Goal: Information Seeking & Learning: Learn about a topic

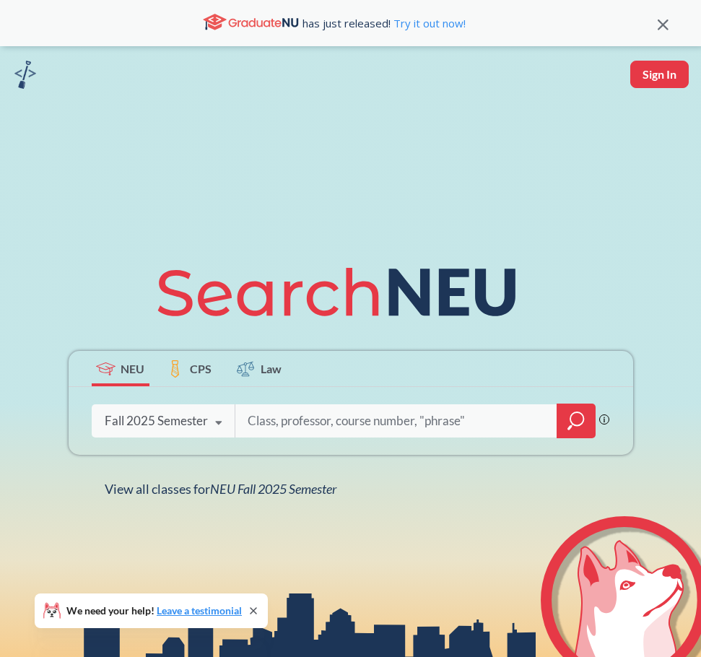
click at [317, 416] on input "search" at bounding box center [396, 421] width 300 height 30
paste input "IE 7280"
type input "IE 7280"
click at [568, 426] on icon "magnifying glass" at bounding box center [575, 421] width 17 height 20
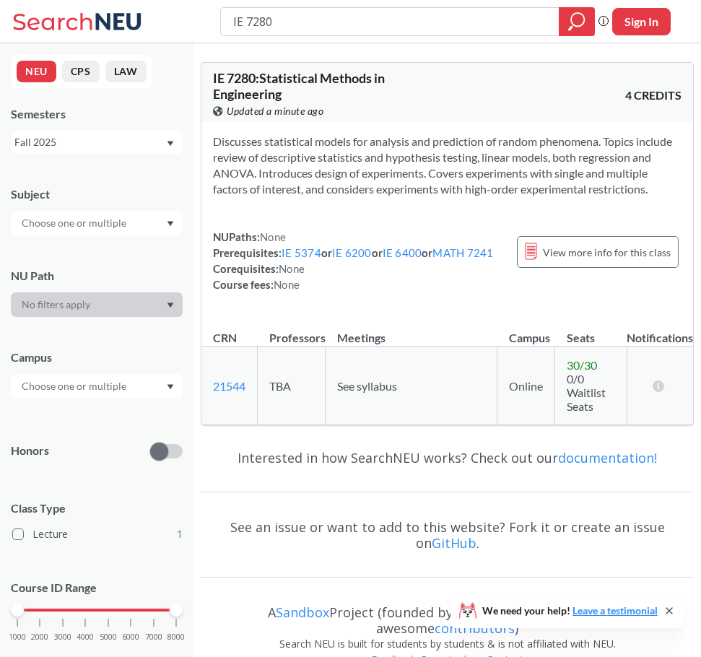
click at [118, 141] on div "Fall 2025" at bounding box center [89, 142] width 151 height 16
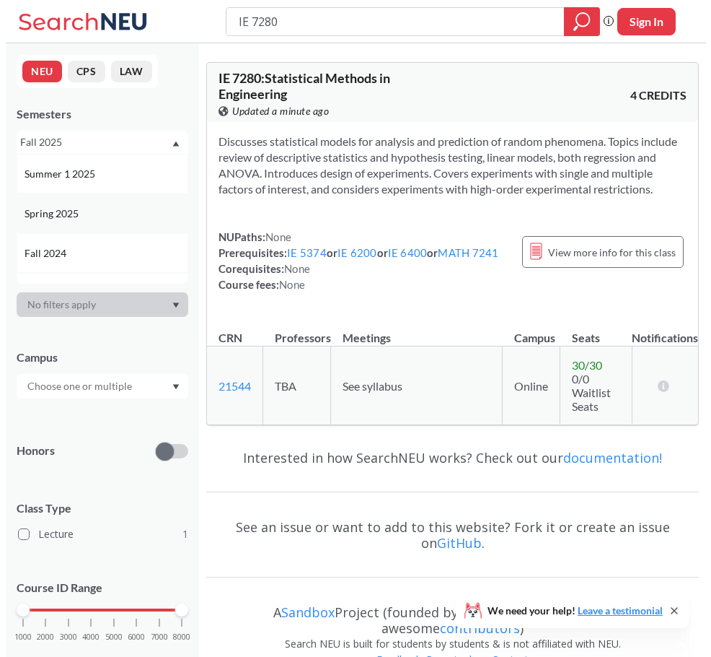
scroll to position [144, 0]
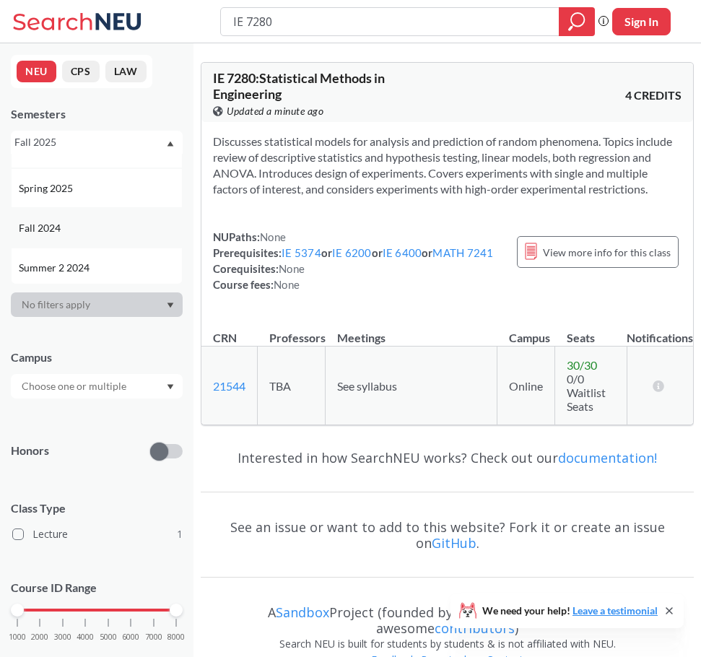
click at [100, 227] on div "Fall 2024" at bounding box center [100, 228] width 163 height 16
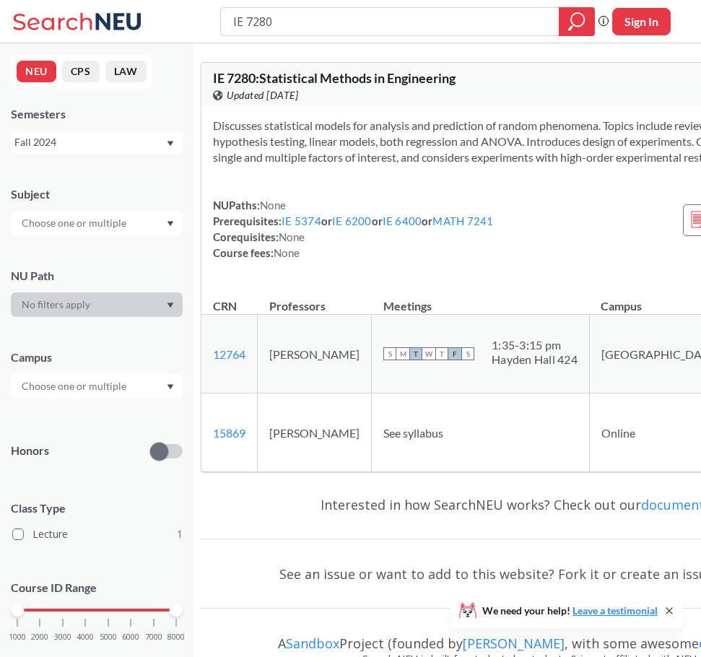
click at [87, 160] on div "NEU CPS LAW Semesters Fall 2024 Subject NU Path Campus Honors Class Type Lectur…" at bounding box center [96, 349] width 193 height 613
click at [72, 140] on div "Fall 2024" at bounding box center [89, 142] width 151 height 16
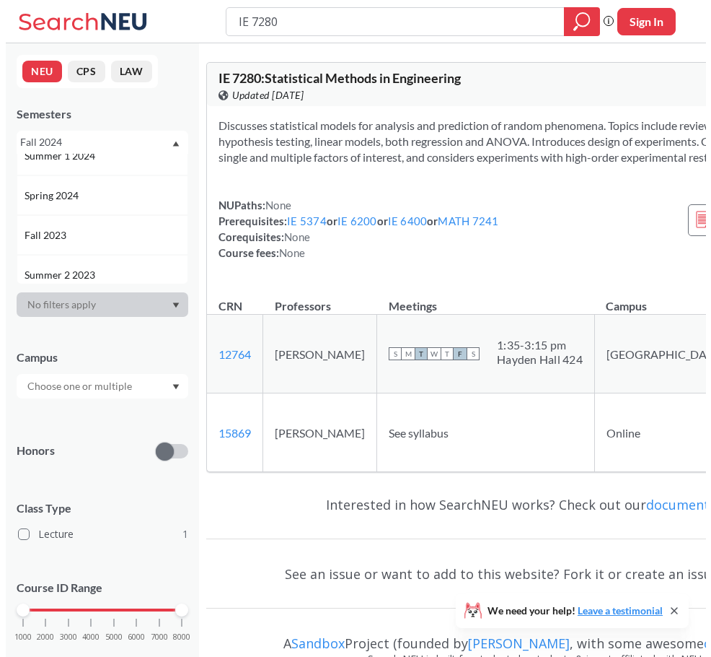
scroll to position [361, 0]
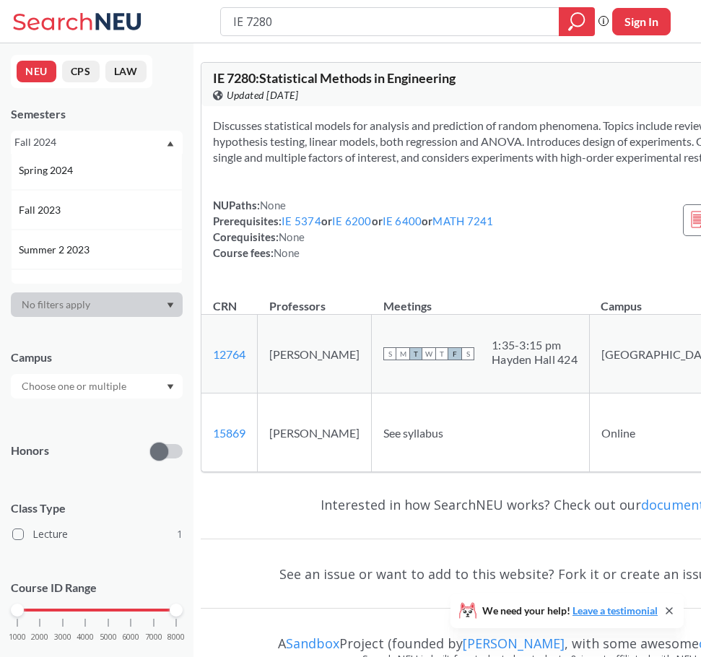
click at [88, 206] on div "Fall 2023" at bounding box center [100, 210] width 163 height 16
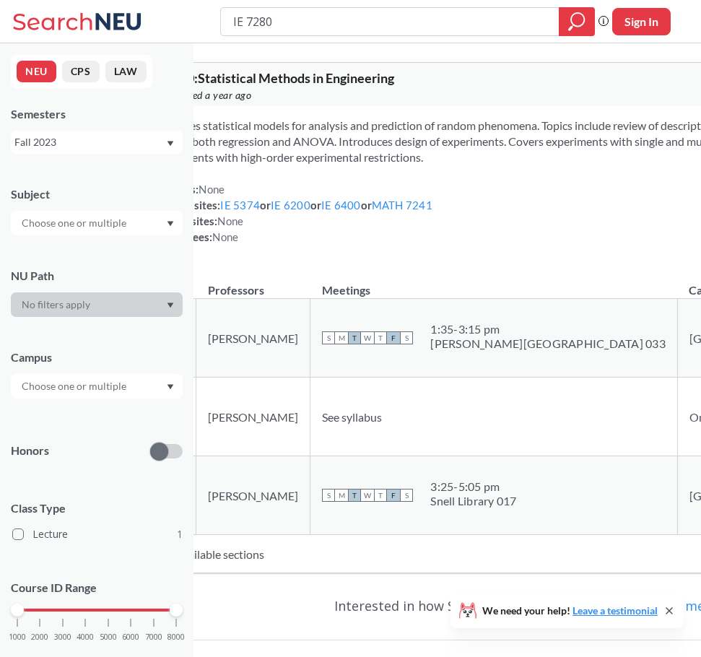
click at [80, 149] on div "Fall 2023" at bounding box center [89, 142] width 151 height 16
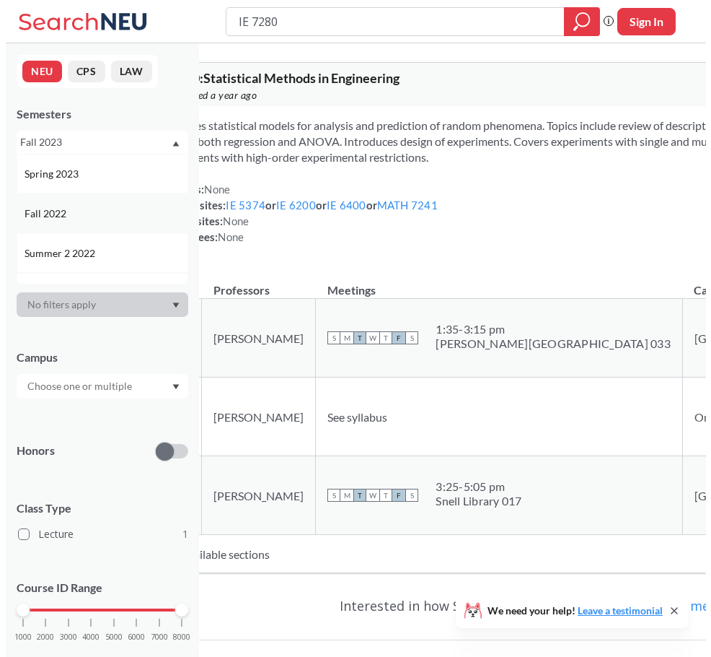
scroll to position [577, 0]
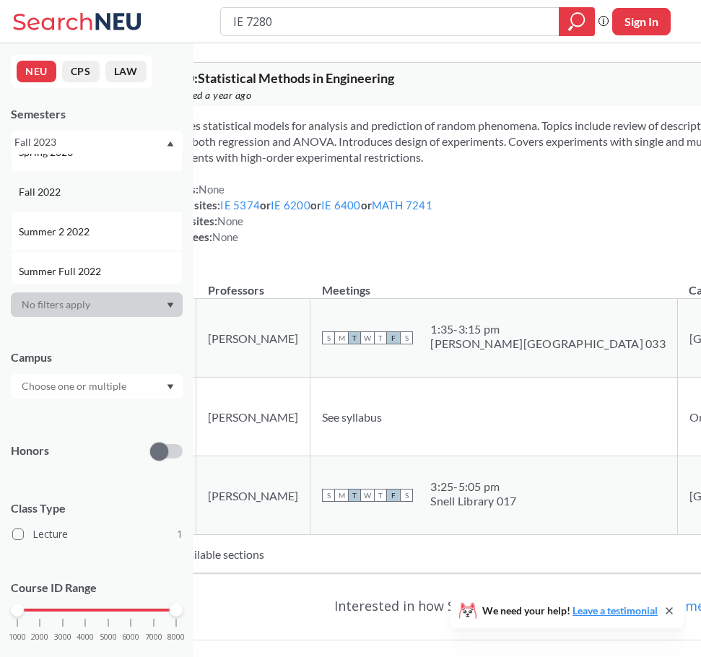
click at [78, 202] on div "Fall 2022" at bounding box center [97, 192] width 172 height 40
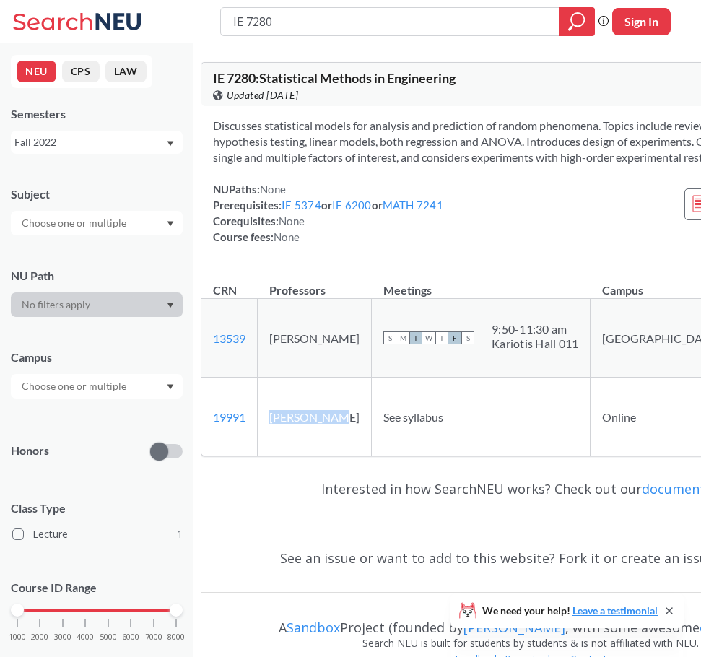
drag, startPoint x: 343, startPoint y: 434, endPoint x: 268, endPoint y: 427, distance: 76.0
click at [268, 427] on td "[PERSON_NAME]" at bounding box center [315, 416] width 114 height 79
copy td "[PERSON_NAME]"
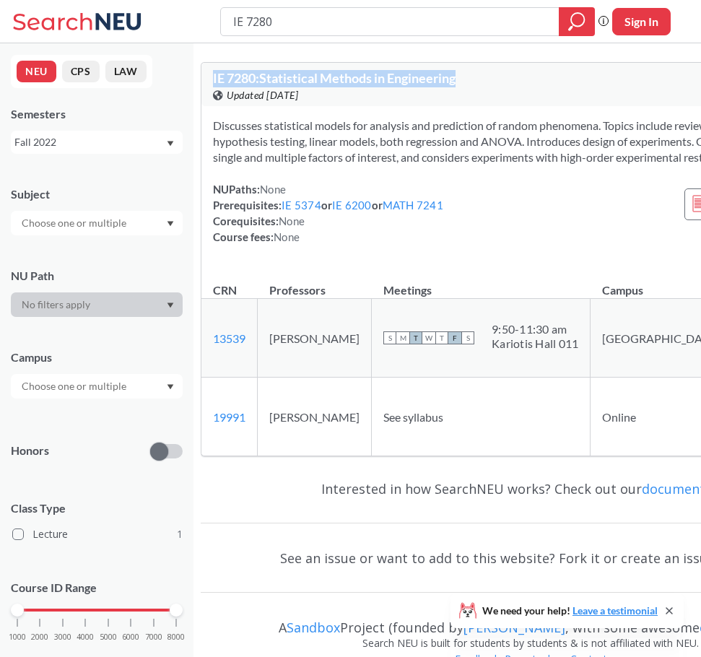
drag, startPoint x: 480, startPoint y: 78, endPoint x: 204, endPoint y: 76, distance: 275.6
click at [204, 76] on div "IE 7280 : Statistical Methods in Engineering View this course on Banner. Update…" at bounding box center [530, 84] width 659 height 43
copy span "IE 7280 : Statistical Methods in Engineering"
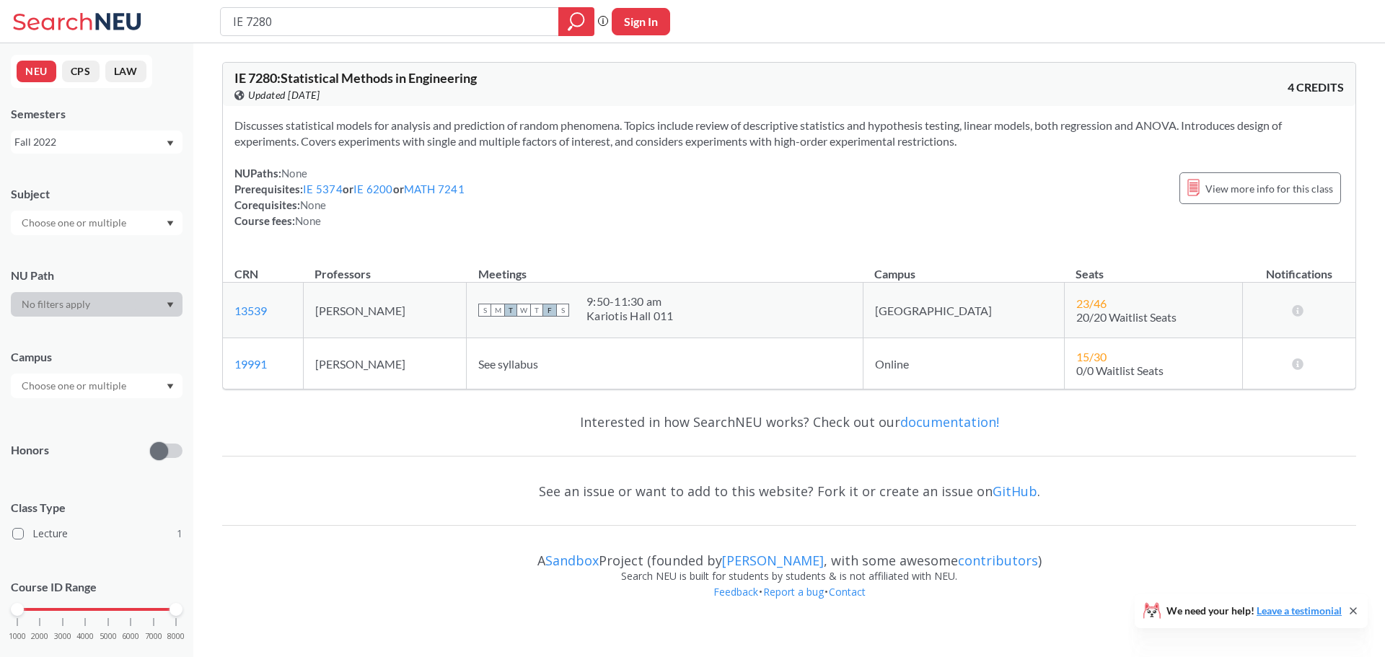
click at [578, 225] on div "NUPaths: None Prerequisites: IE 5374 or IE 6200 or MATH 7241 Corequisites: None…" at bounding box center [790, 196] width 1110 height 63
click at [103, 129] on div "Semesters Fall 2022" at bounding box center [97, 130] width 172 height 48
click at [115, 151] on div "Fall 2022" at bounding box center [97, 142] width 172 height 23
click at [119, 183] on div "Fall 2025" at bounding box center [97, 174] width 172 height 40
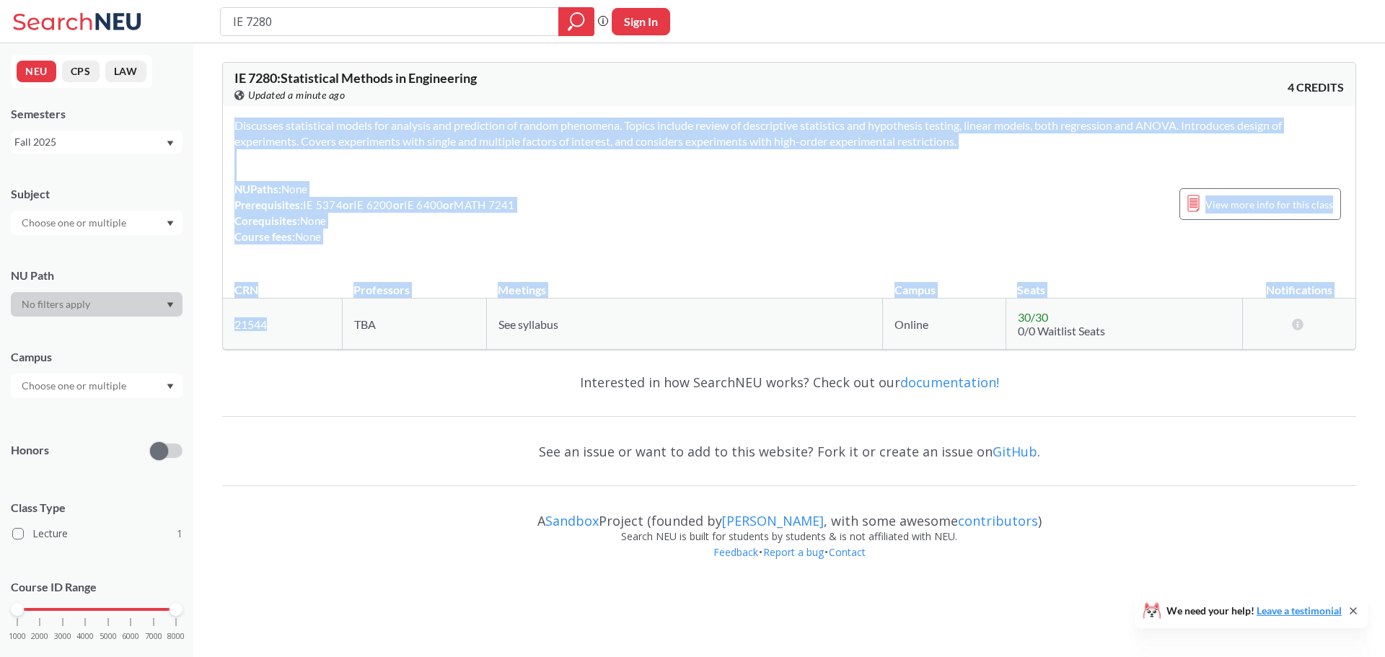
drag, startPoint x: 279, startPoint y: 329, endPoint x: 215, endPoint y: 336, distance: 63.9
click at [215, 336] on div "IE 7280 : Statistical Methods in Engineering View this course on Banner. Update…" at bounding box center [789, 312] width 1192 height 539
click at [311, 334] on td "21544 View this section on Banner." at bounding box center [282, 324] width 119 height 51
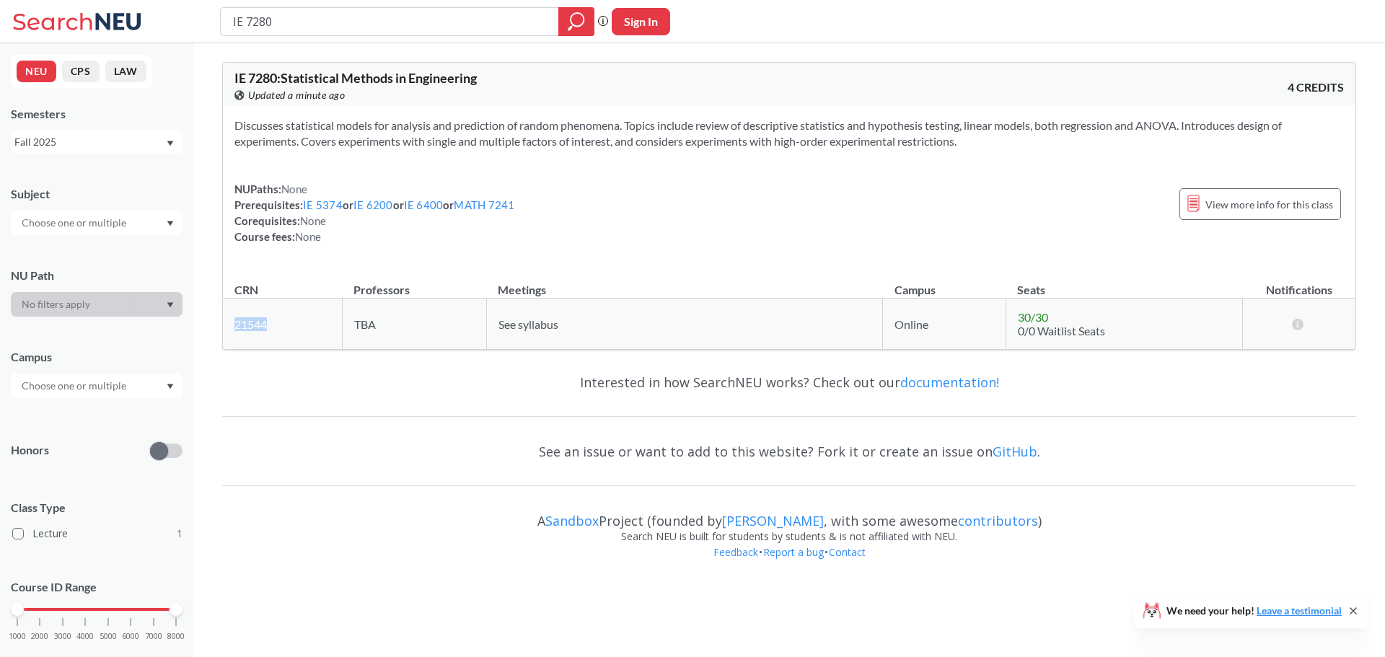
drag, startPoint x: 295, startPoint y: 332, endPoint x: 235, endPoint y: 330, distance: 59.9
click at [235, 330] on td "21544 View this section on Banner." at bounding box center [282, 324] width 119 height 51
copy link "21544"
click at [107, 139] on div "Fall 2025" at bounding box center [89, 142] width 151 height 16
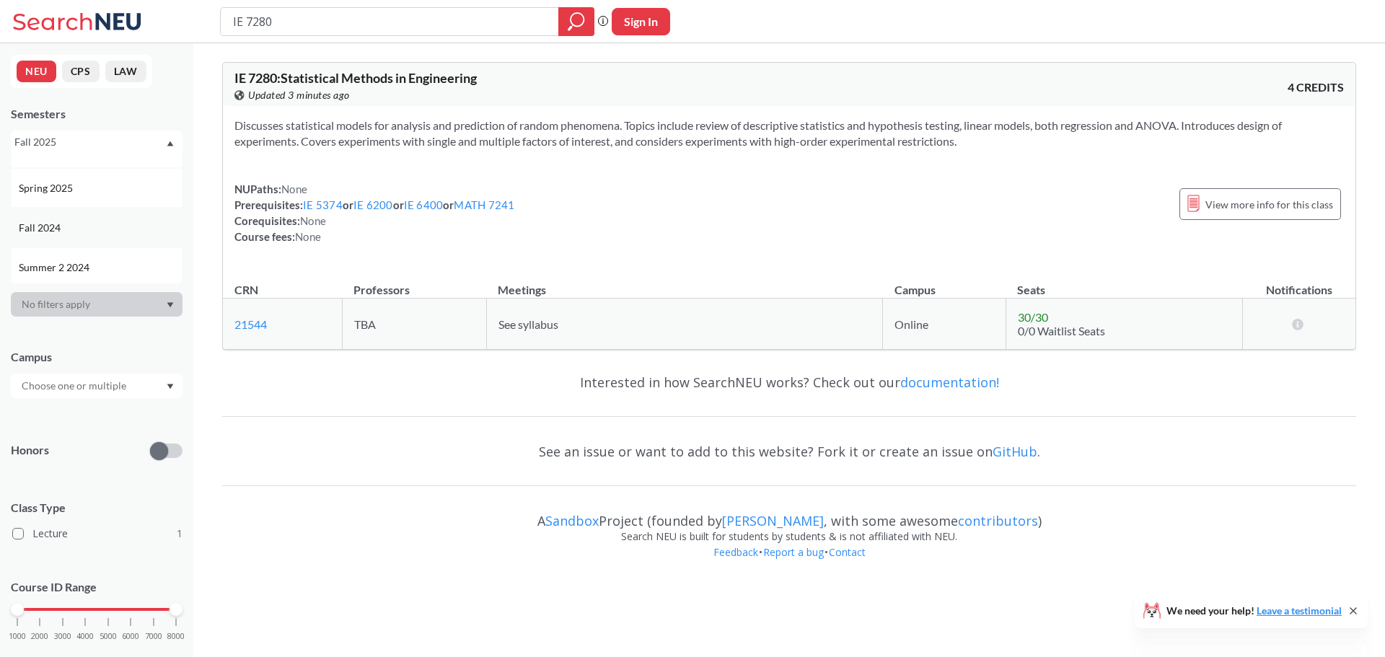
click at [93, 216] on div "Fall 2024" at bounding box center [97, 228] width 172 height 40
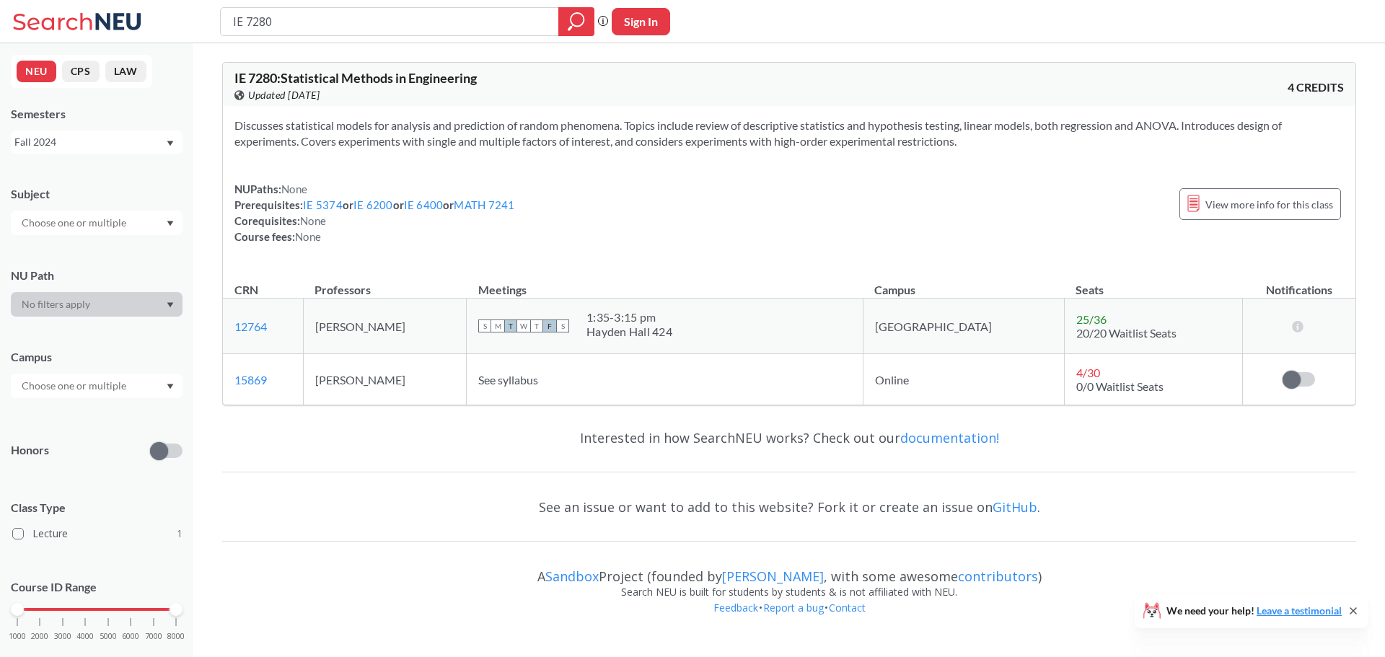
click at [700, 332] on div "S M T W T F S 1:35 - 3:15 pm [PERSON_NAME] 424" at bounding box center [664, 326] width 373 height 32
drag, startPoint x: 454, startPoint y: 328, endPoint x: 320, endPoint y: 320, distance: 133.7
click at [320, 320] on td "[PERSON_NAME]" at bounding box center [384, 327] width 163 height 56
drag, startPoint x: 425, startPoint y: 379, endPoint x: 301, endPoint y: 361, distance: 125.3
click at [301, 361] on tr "15869 View this section on Banner. [PERSON_NAME] See syllabus Online 4 / 30 0/0…" at bounding box center [789, 379] width 1133 height 51
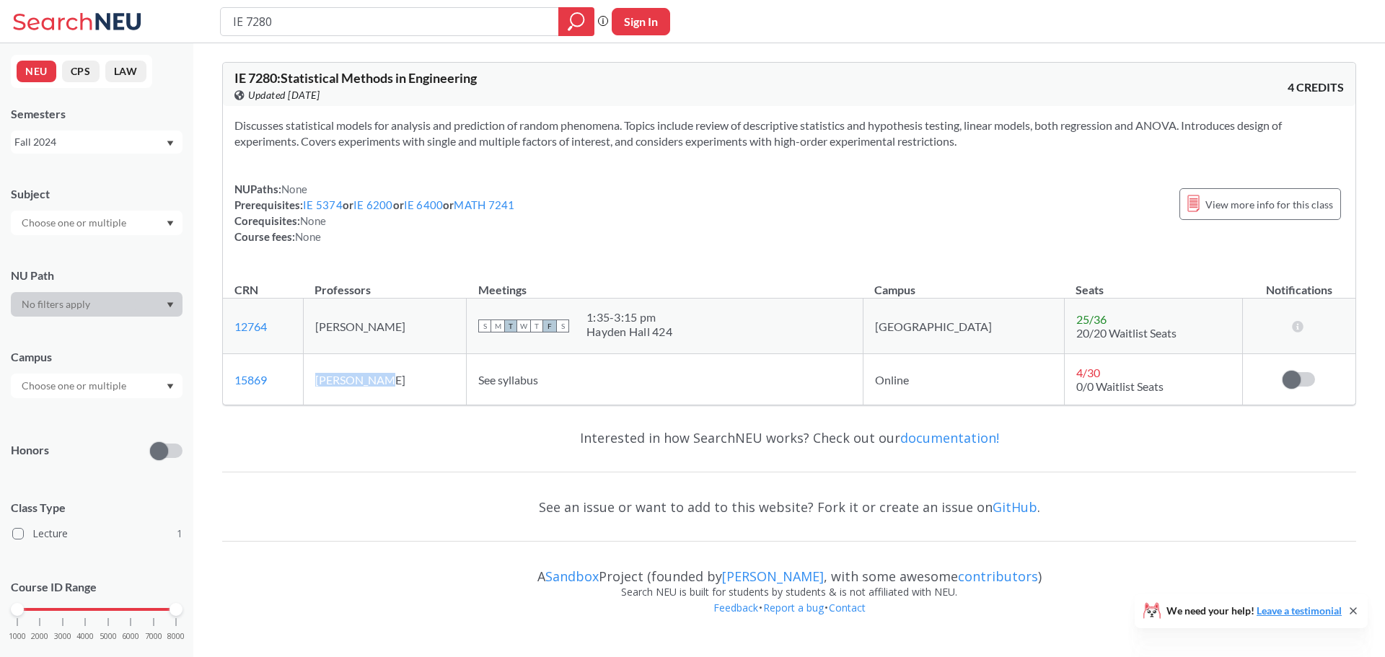
copy tr "View this section on Banner. [PERSON_NAME]"
drag, startPoint x: 490, startPoint y: 74, endPoint x: 235, endPoint y: 82, distance: 255.6
click at [235, 82] on div "IE 7280 : Statistical Methods in Engineering View this course on Banner. Update…" at bounding box center [512, 87] width 555 height 32
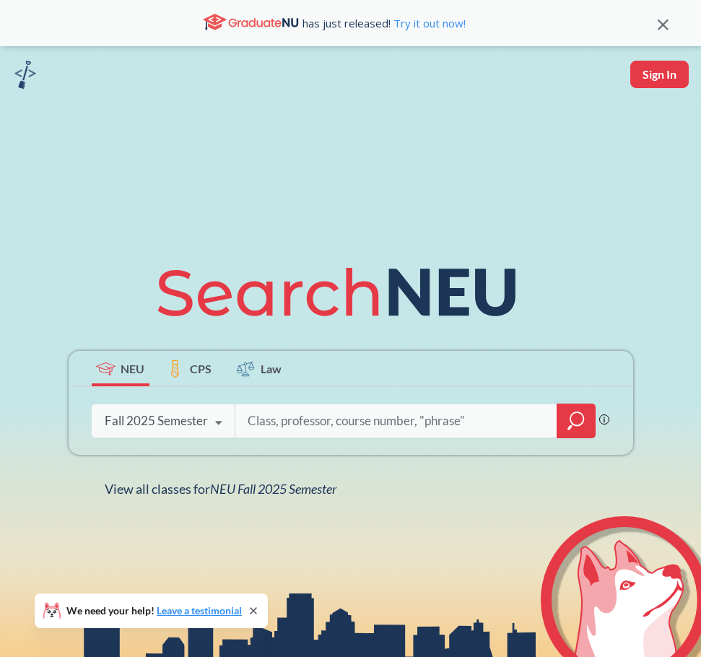
click at [381, 407] on input "search" at bounding box center [396, 421] width 300 height 30
click at [467, 412] on input "search" at bounding box center [396, 421] width 300 height 30
paste input "GE 5020"
type input "GE 5020"
click at [563, 419] on div at bounding box center [575, 420] width 39 height 35
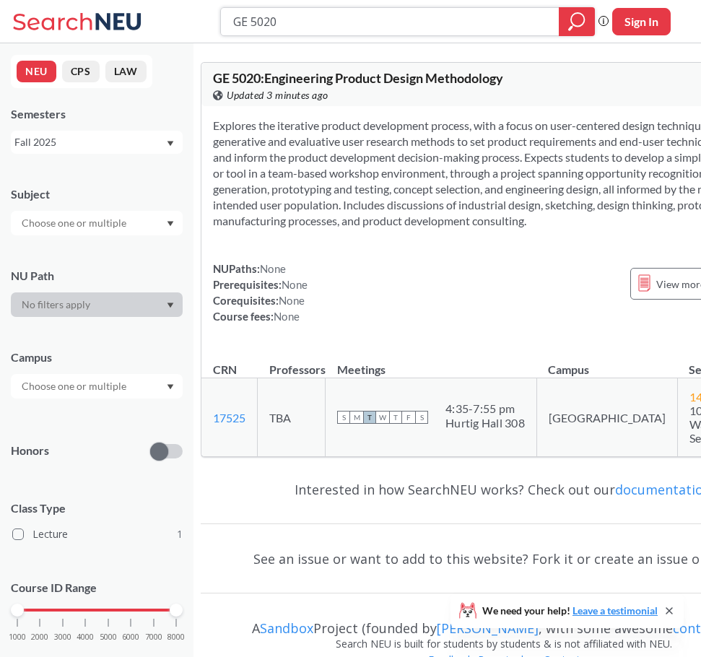
drag, startPoint x: 338, startPoint y: 26, endPoint x: 206, endPoint y: 25, distance: 131.3
click at [206, 25] on div "GE 5020 Phrase search guarantees the exact search appears in the results. Ex. I…" at bounding box center [350, 21] width 701 height 43
paste input "ARTG 515"
type input "ARTG 5150"
click at [580, 21] on icon "magnifying glass" at bounding box center [576, 22] width 17 height 20
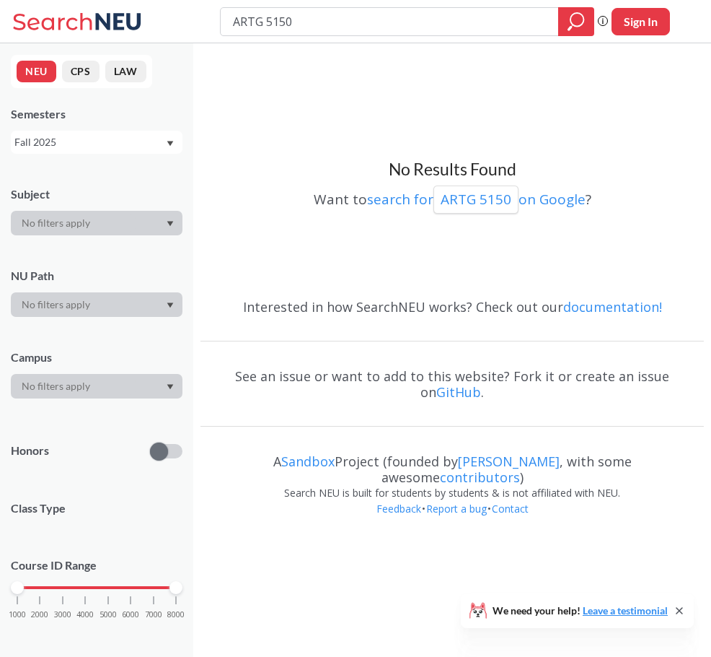
click at [74, 148] on div "Fall 2025" at bounding box center [89, 142] width 151 height 16
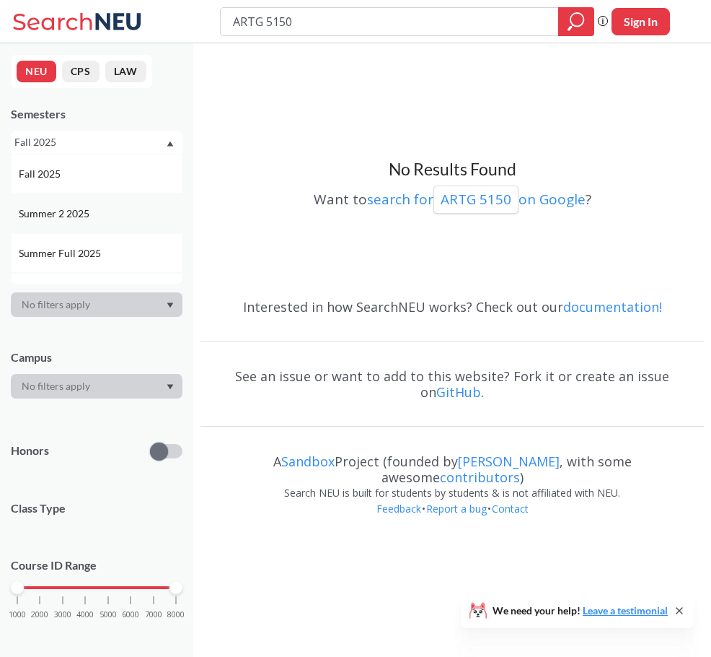
scroll to position [144, 0]
click at [95, 193] on div "Spring 2025" at bounding box center [100, 188] width 163 height 16
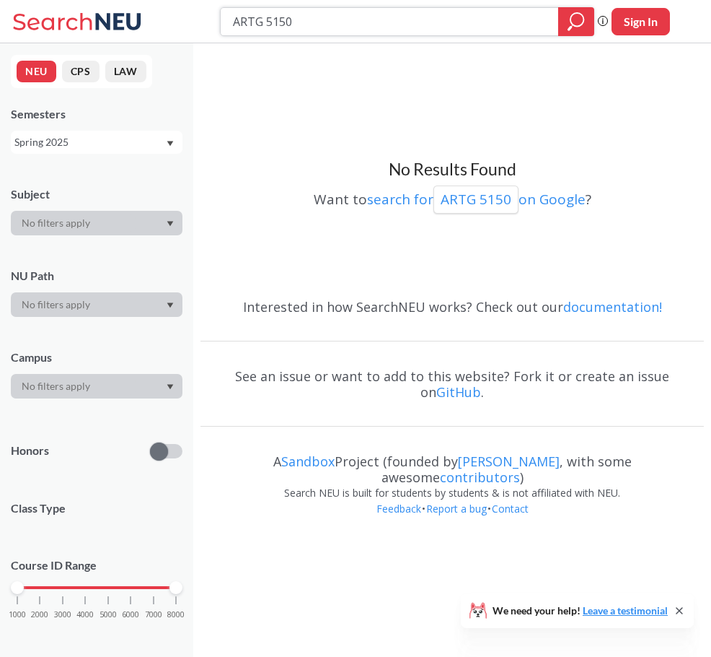
drag, startPoint x: 353, startPoint y: 31, endPoint x: 163, endPoint y: 21, distance: 190.0
click at [163, 21] on div "ARTG 5150 Phrase search guarantees the exact search appears in the results. Ex.…" at bounding box center [355, 21] width 711 height 43
paste input "31"
type input "ARTG 5310"
click at [585, 22] on div at bounding box center [576, 21] width 36 height 29
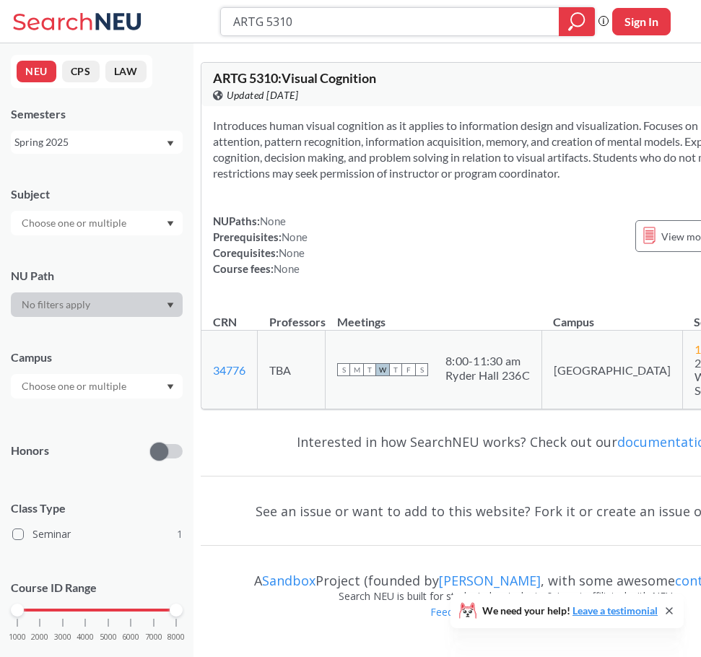
drag, startPoint x: 309, startPoint y: 21, endPoint x: 217, endPoint y: 15, distance: 91.8
click at [118, 0] on html "ARTG 5310 Phrase search guarantees the exact search appears in the results. Ex.…" at bounding box center [350, 328] width 701 height 657
paste input "3"
type input "ARTG 5330"
click at [569, 27] on icon "magnifying glass" at bounding box center [570, 27] width 4 height 5
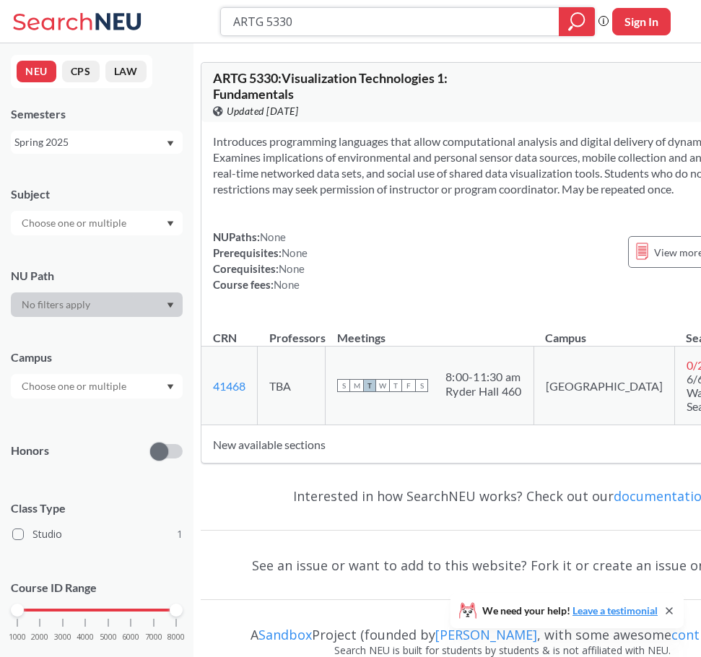
drag, startPoint x: 336, startPoint y: 20, endPoint x: 146, endPoint y: 1, distance: 190.0
click at [146, 1] on div "ARTG 5330 Phrase search guarantees the exact search appears in the results. Ex.…" at bounding box center [350, 21] width 701 height 43
paste input "60"
type input "ARTG 5600"
click at [582, 27] on icon "magnifying glass" at bounding box center [576, 22] width 17 height 20
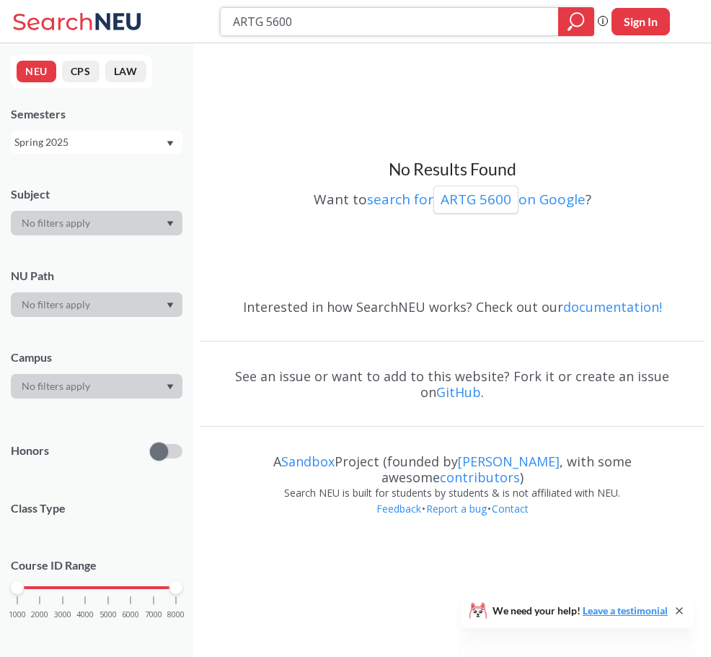
drag, startPoint x: 307, startPoint y: 28, endPoint x: 235, endPoint y: 13, distance: 74.4
click at [198, 8] on div "ARTG 5600 Phrase search guarantees the exact search appears in the results. Ex.…" at bounding box center [355, 21] width 711 height 43
paste input "1"
type input "ARTG 5610"
click at [575, 14] on icon "magnifying glass" at bounding box center [576, 22] width 17 height 20
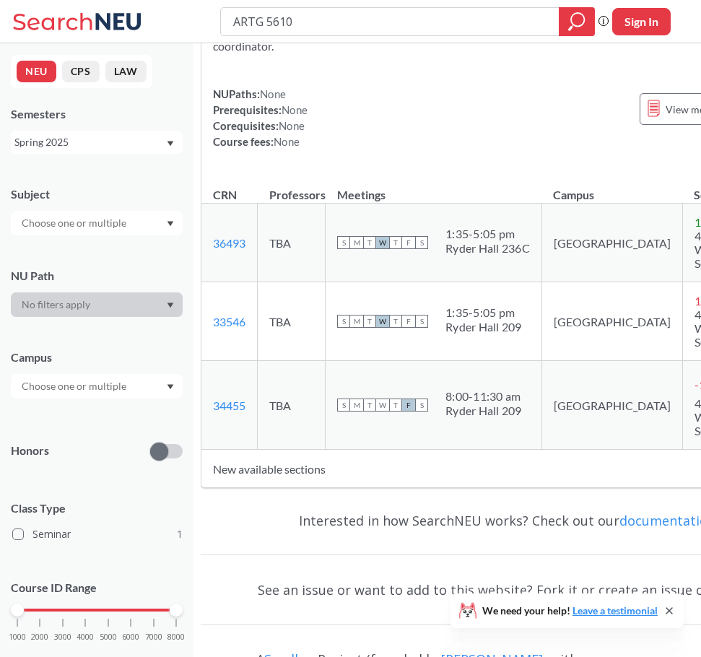
scroll to position [216, 0]
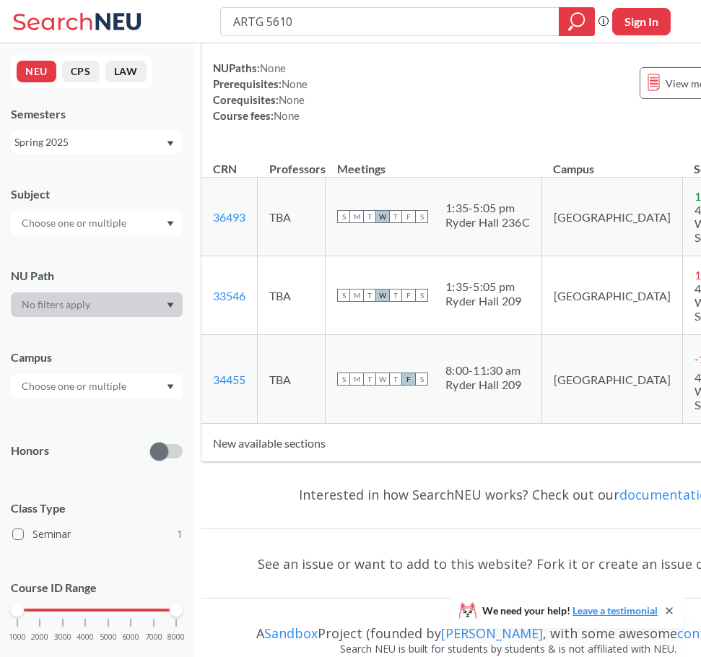
click at [311, 456] on td "New available sections" at bounding box center [474, 443] width 547 height 38
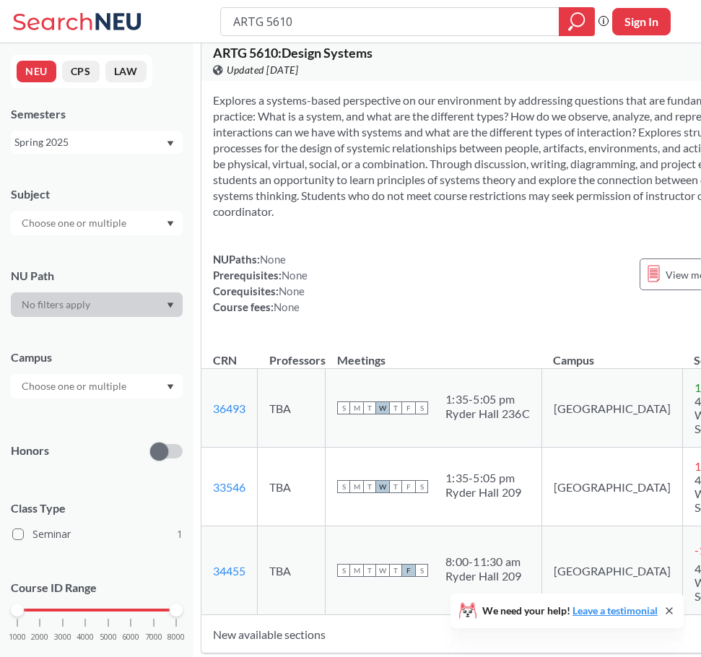
scroll to position [0, 0]
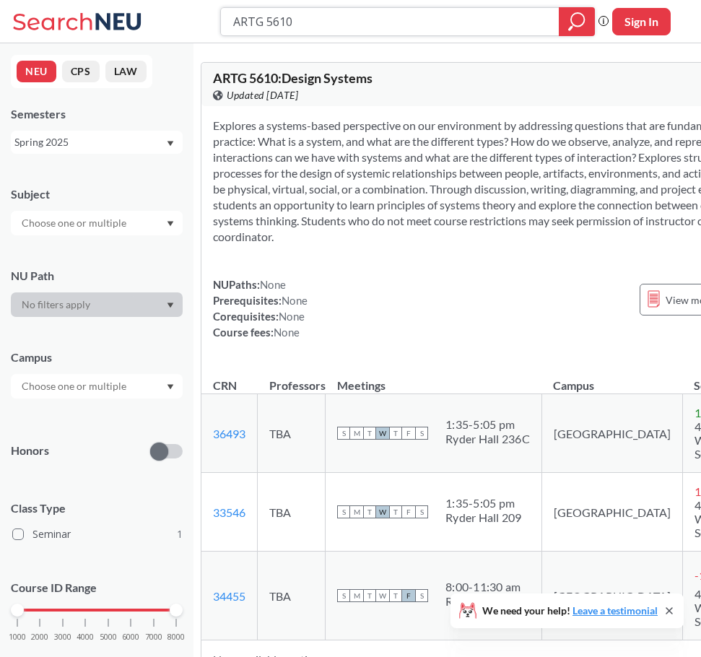
drag, startPoint x: 290, startPoint y: 20, endPoint x: 198, endPoint y: 20, distance: 91.6
click at [198, 20] on div "ARTG 5610 Phrase search guarantees the exact search appears in the results. Ex.…" at bounding box center [350, 21] width 701 height 43
paste input "4"
type input "ARTG 5640"
click at [570, 27] on icon "magnifying glass" at bounding box center [570, 27] width 4 height 5
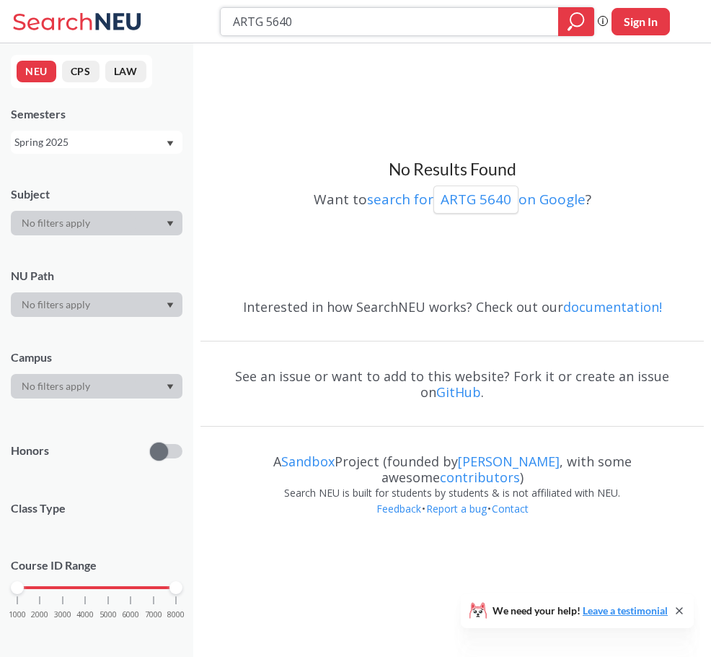
drag, startPoint x: 331, startPoint y: 21, endPoint x: 159, endPoint y: 9, distance: 172.1
click at [159, 9] on div "ARTG 5640 Phrase search guarantees the exact search appears in the results. Ex.…" at bounding box center [355, 21] width 711 height 43
paste input "631"
type input "ARTG 6310"
click at [569, 23] on icon "magnifying glass" at bounding box center [576, 22] width 17 height 20
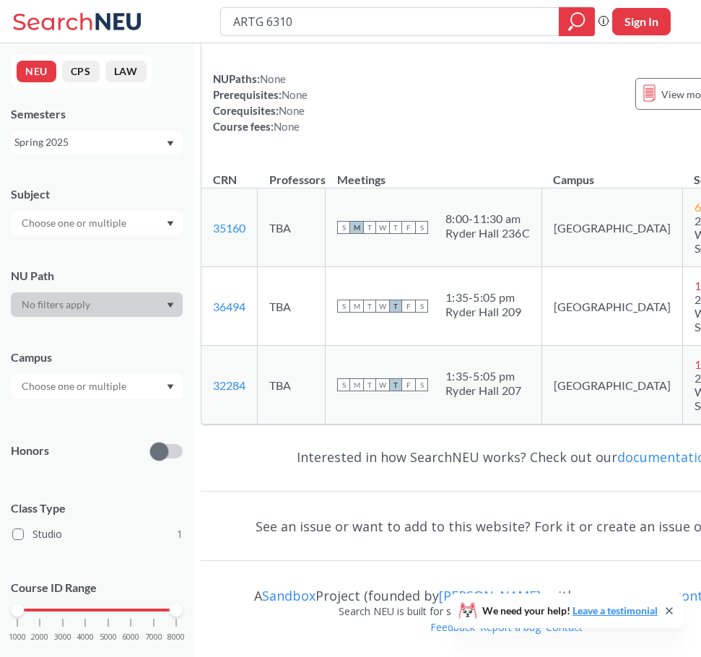
scroll to position [190, 0]
drag, startPoint x: 339, startPoint y: 13, endPoint x: 189, endPoint y: 5, distance: 150.3
click at [189, 5] on div "ARTG 6310 Phrase search guarantees the exact search appears in the results. Ex.…" at bounding box center [350, 21] width 701 height 43
paste input "GSND 624"
type input "GSND 6240"
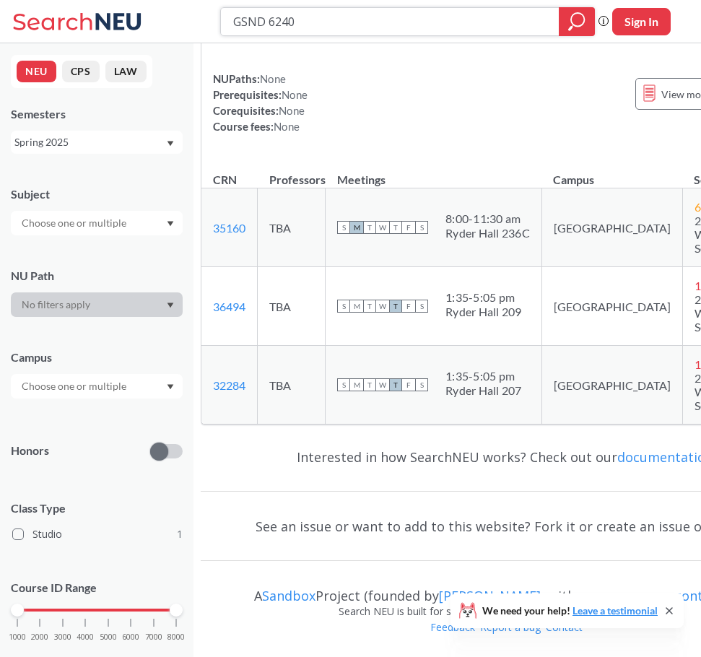
click at [579, 22] on icon "magnifying glass" at bounding box center [576, 22] width 17 height 20
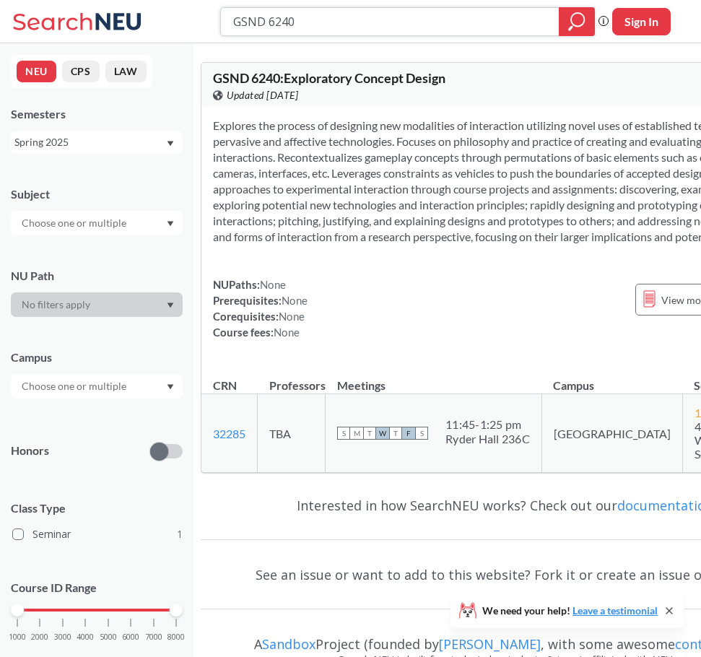
drag, startPoint x: 322, startPoint y: 25, endPoint x: 202, endPoint y: 8, distance: 121.0
click at [202, 8] on div "GSND 6240 Phrase search guarantees the exact search appears in the results. Ex.…" at bounding box center [350, 21] width 701 height 43
paste input "5"
type input "GSND 6250"
click at [575, 19] on icon "magnifying glass" at bounding box center [576, 22] width 17 height 20
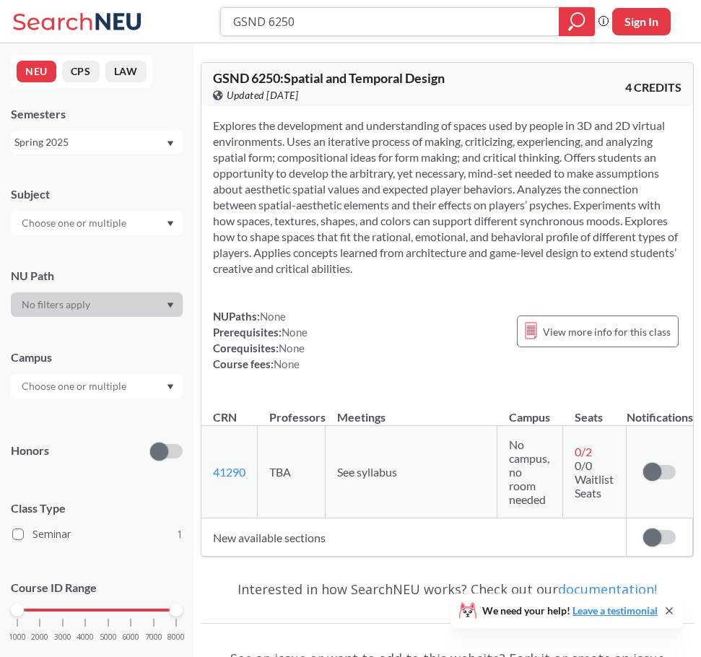
drag, startPoint x: 305, startPoint y: 19, endPoint x: 298, endPoint y: 21, distance: 7.5
click at [298, 20] on input "GSND 6250" at bounding box center [390, 21] width 317 height 25
drag, startPoint x: 314, startPoint y: 23, endPoint x: 141, endPoint y: 0, distance: 174.7
click at [141, 0] on div "GSND 6250 Phrase search guarantees the exact search appears in the results. Ex.…" at bounding box center [350, 21] width 701 height 43
type input "ie 7315"
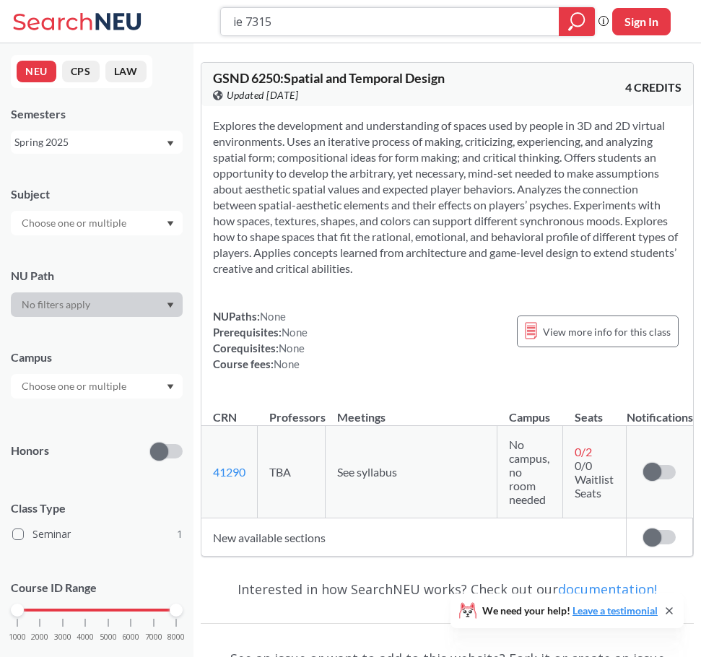
click at [575, 9] on div at bounding box center [576, 21] width 36 height 29
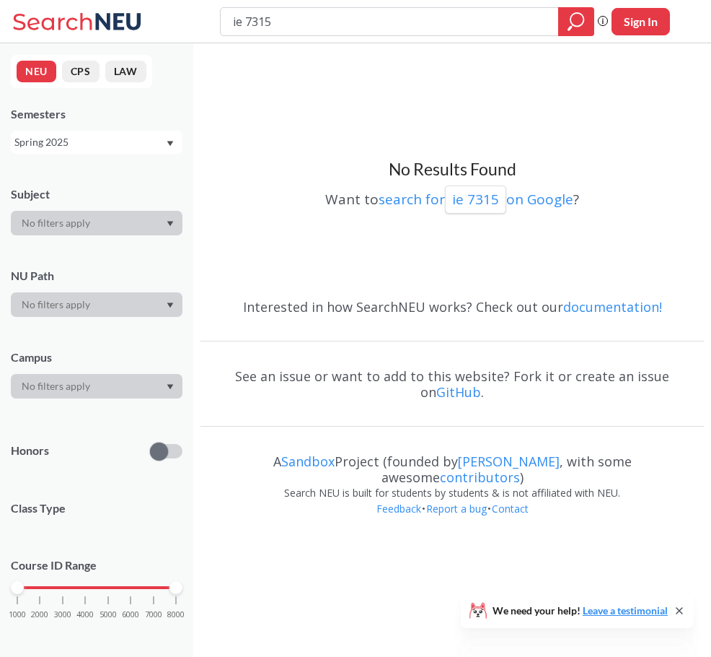
click at [154, 133] on div "Spring 2025" at bounding box center [97, 142] width 172 height 23
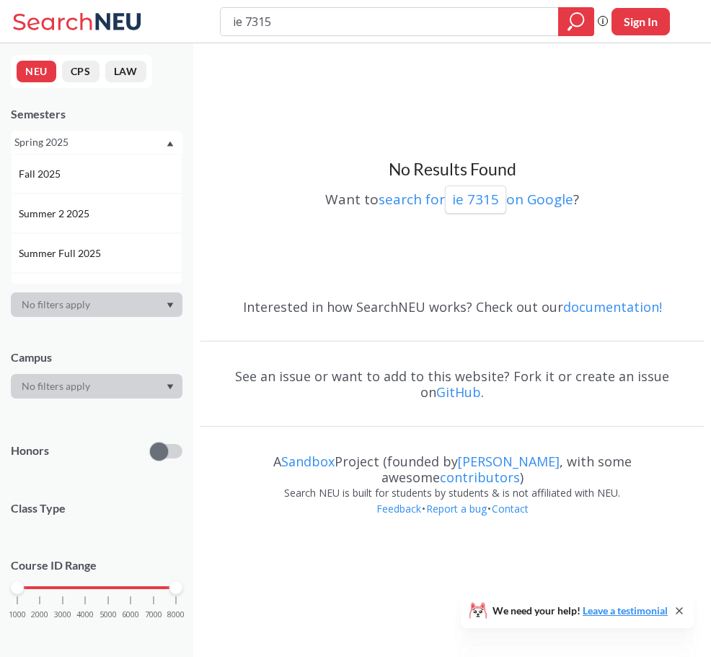
click at [296, 142] on div "No Results Found Want to search for ie 7315 on Google ?" at bounding box center [453, 168] width 504 height 235
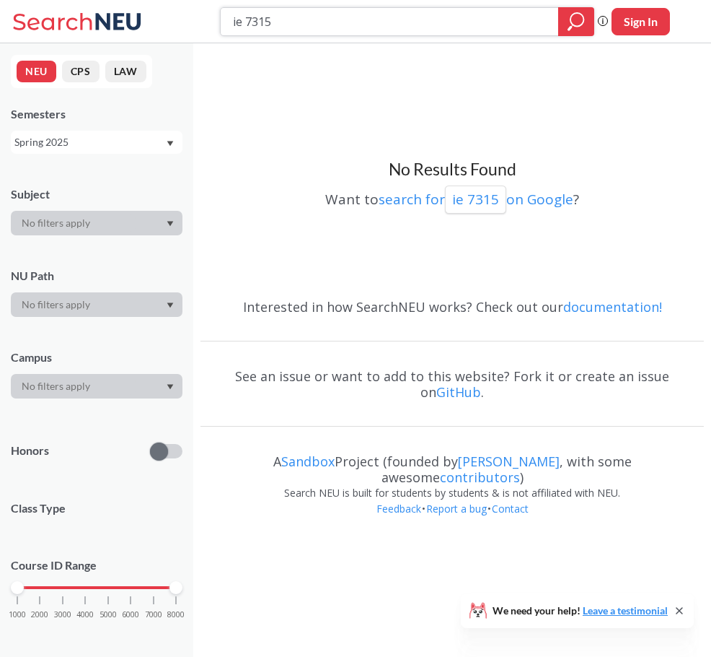
drag, startPoint x: 277, startPoint y: 24, endPoint x: 245, endPoint y: 19, distance: 32.9
click at [245, 19] on input "ie 7315" at bounding box center [390, 21] width 317 height 25
drag, startPoint x: 309, startPoint y: 21, endPoint x: 276, endPoint y: 21, distance: 33.2
click at [308, 21] on input "ie 7315" at bounding box center [390, 21] width 317 height 25
click at [276, 19] on input "ie 7315" at bounding box center [390, 21] width 317 height 25
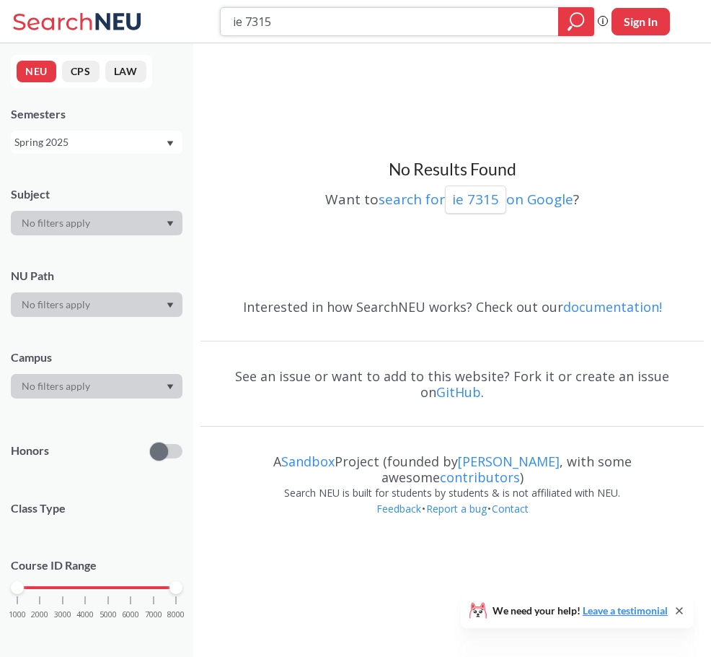
click at [279, 20] on input "ie 7315" at bounding box center [390, 21] width 317 height 25
type input "ie 6500"
click at [590, 21] on div at bounding box center [576, 21] width 36 height 29
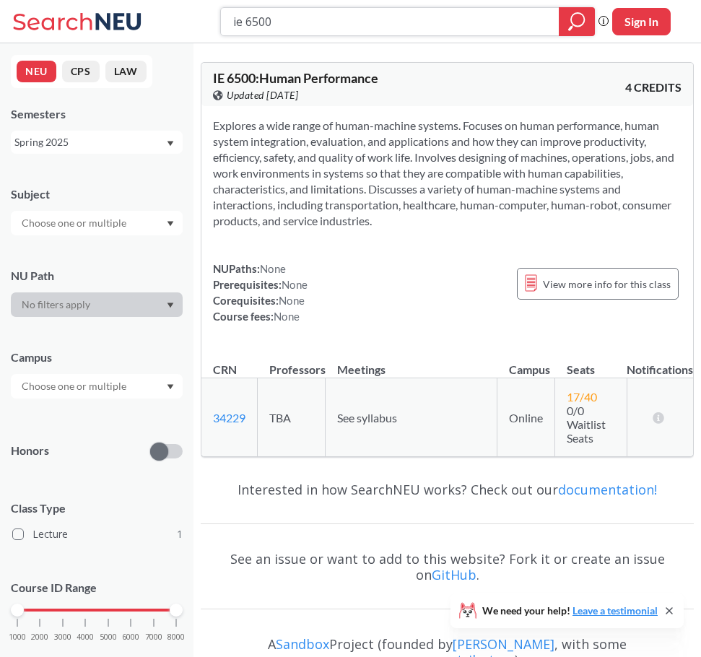
drag, startPoint x: 315, startPoint y: 29, endPoint x: 245, endPoint y: 17, distance: 70.9
click at [245, 17] on input "ie 6500" at bounding box center [390, 21] width 317 height 25
type input "ie 7315"
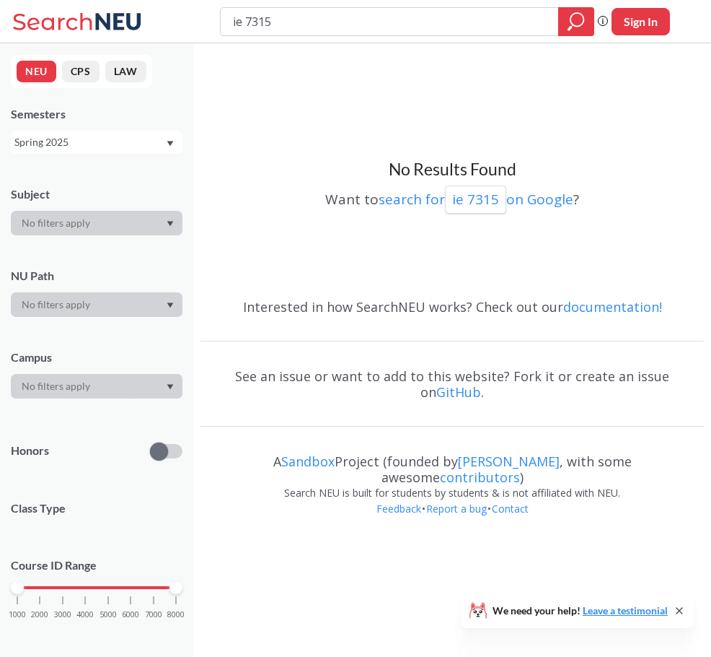
click at [101, 138] on div "Spring 2025" at bounding box center [89, 142] width 151 height 16
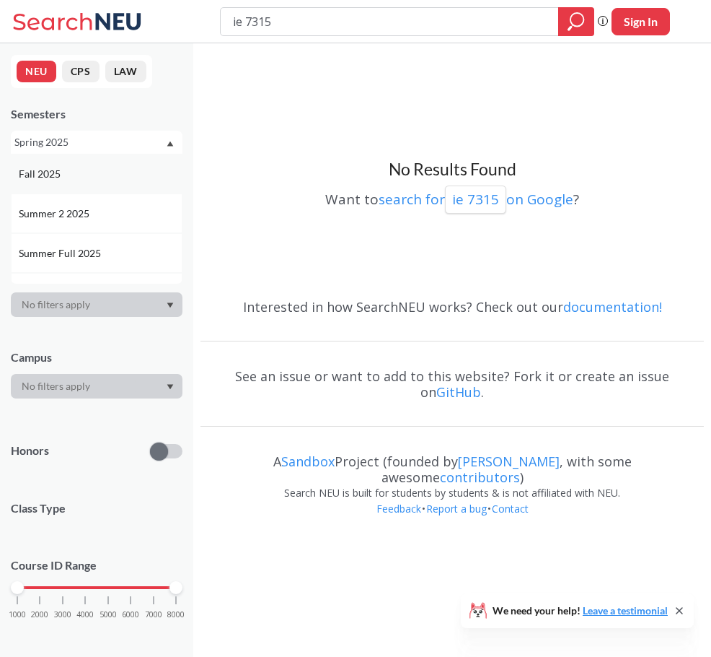
click at [109, 172] on div "Fall 2025" at bounding box center [100, 174] width 163 height 16
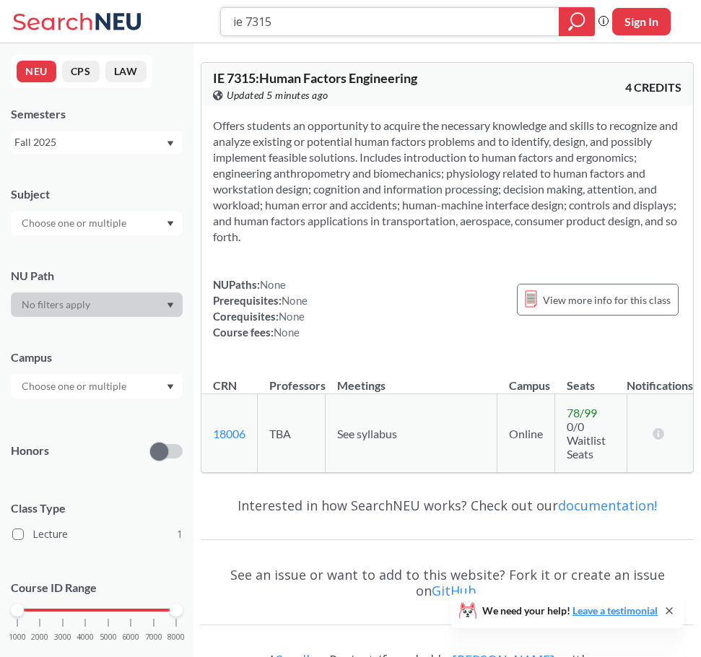
drag, startPoint x: 302, startPoint y: 27, endPoint x: 216, endPoint y: 27, distance: 85.9
click at [216, 27] on div "ie 7315 Phrase search guarantees the exact search appears in the results. Ex. I…" at bounding box center [350, 21] width 701 height 43
paste input "ARTG 5600"
type input "ARTG 5600"
click at [568, 23] on icon "magnifying glass" at bounding box center [576, 22] width 17 height 20
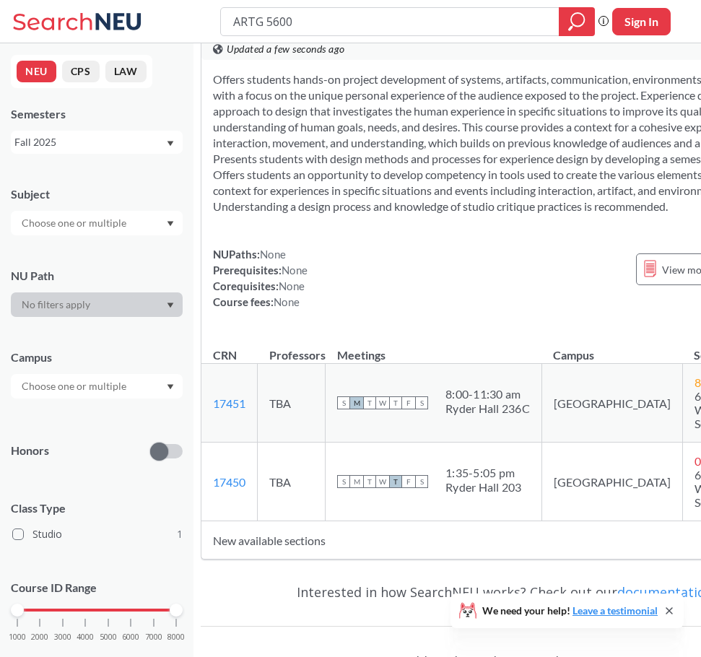
scroll to position [72, 0]
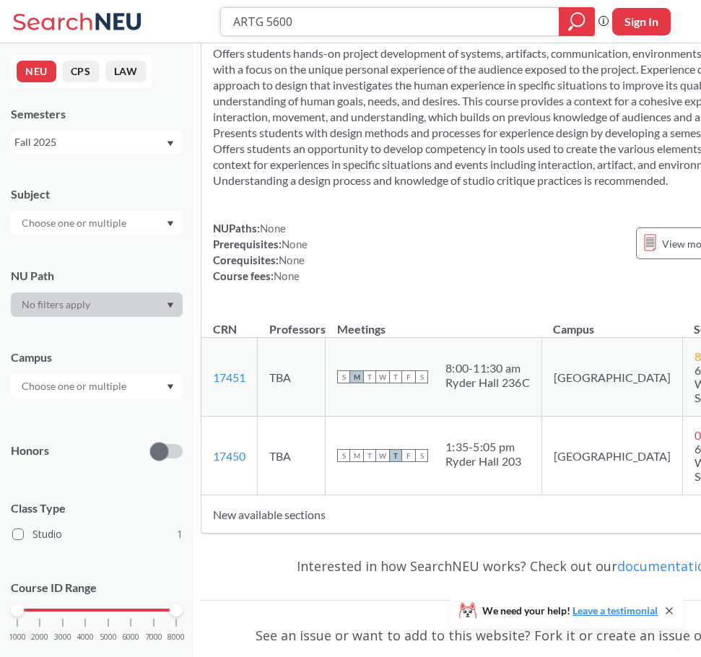
drag, startPoint x: 310, startPoint y: 15, endPoint x: 207, endPoint y: 12, distance: 103.2
click at [207, 12] on div "ARTG 5600 Phrase search guarantees the exact search appears in the results. Ex.…" at bounding box center [350, 21] width 701 height 43
paste input "33"
type input "ARTG 5330"
click at [574, 29] on icon "magnifying glass" at bounding box center [576, 22] width 17 height 20
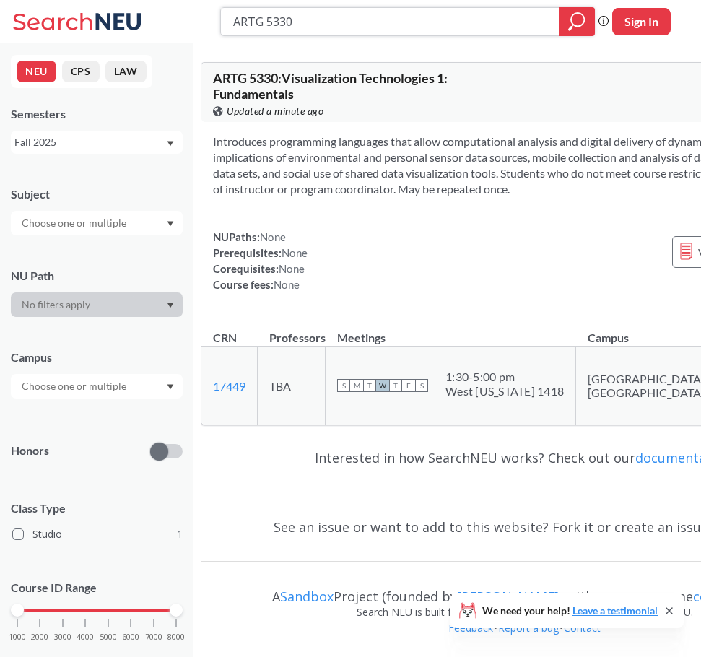
drag, startPoint x: 304, startPoint y: 31, endPoint x: 161, endPoint y: 27, distance: 143.6
click at [161, 27] on div "ARTG 5330 Phrase search guarantees the exact search appears in the results. Ex.…" at bounding box center [350, 21] width 701 height 43
paste input "15"
click at [569, 30] on icon "magnifying glass" at bounding box center [570, 27] width 4 height 5
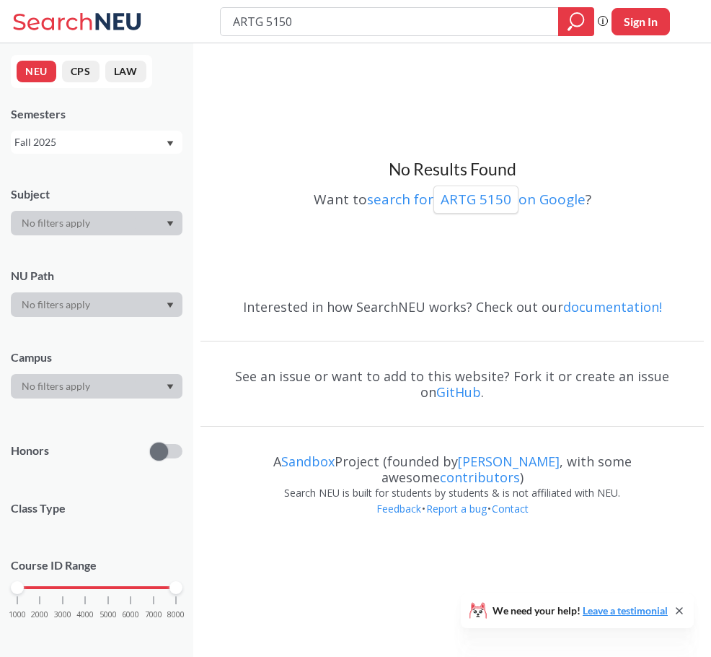
drag, startPoint x: 343, startPoint y: 40, endPoint x: 173, endPoint y: 40, distance: 170.3
click at [173, 40] on div "ARTG 5150 Phrase search guarantees the exact search appears in the results. Ex.…" at bounding box center [355, 21] width 711 height 43
drag, startPoint x: 257, startPoint y: 26, endPoint x: 209, endPoint y: 22, distance: 48.5
click at [209, 22] on div "ARTG 5150 Phrase search guarantees the exact search appears in the results. Ex.…" at bounding box center [355, 21] width 711 height 43
paste input "31"
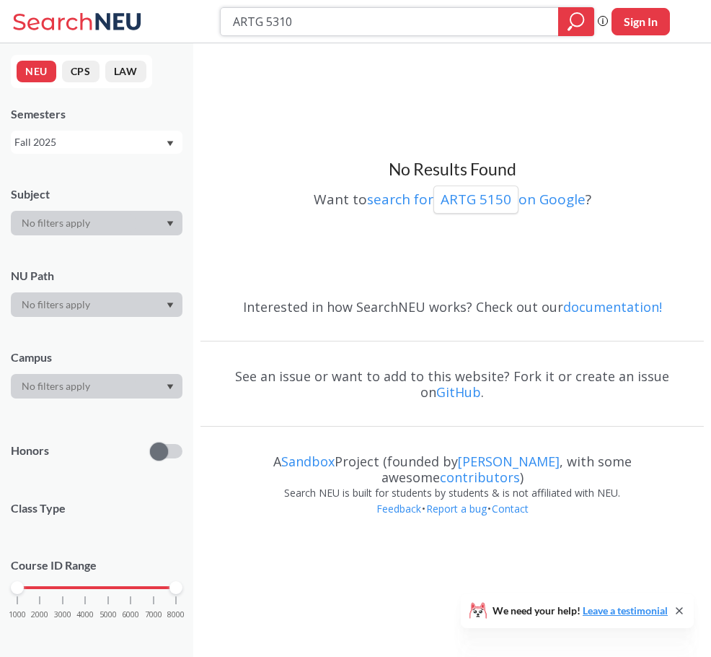
type input "ARTG 5310"
click at [577, 17] on icon "magnifying glass" at bounding box center [576, 22] width 17 height 20
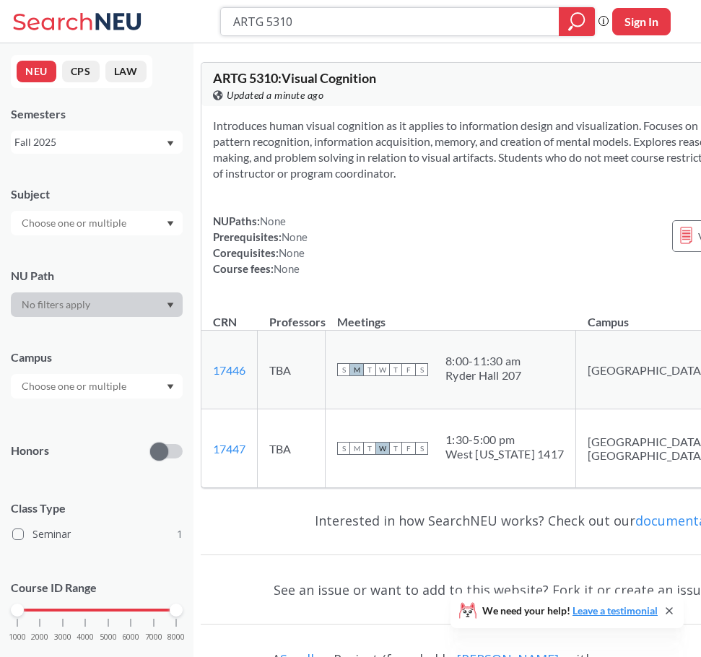
drag, startPoint x: 297, startPoint y: 26, endPoint x: 211, endPoint y: 19, distance: 86.9
click at [211, 19] on div "ARTG 5310 Phrase search guarantees the exact search appears in the results. Ex.…" at bounding box center [350, 21] width 701 height 43
paste input "3"
click at [571, 27] on icon "magnifying glass" at bounding box center [576, 22] width 17 height 20
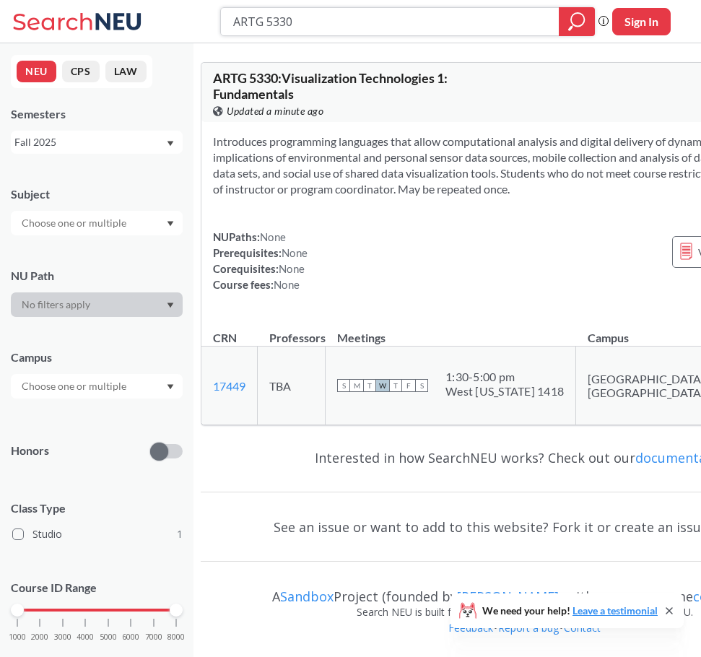
drag, startPoint x: 369, startPoint y: 30, endPoint x: 121, endPoint y: 1, distance: 250.0
click at [121, 1] on div "ARTG 5330 Phrase search guarantees the exact search appears in the results. Ex.…" at bounding box center [350, 21] width 701 height 43
paste input "60"
click at [571, 17] on icon "magnifying glass" at bounding box center [577, 19] width 13 height 13
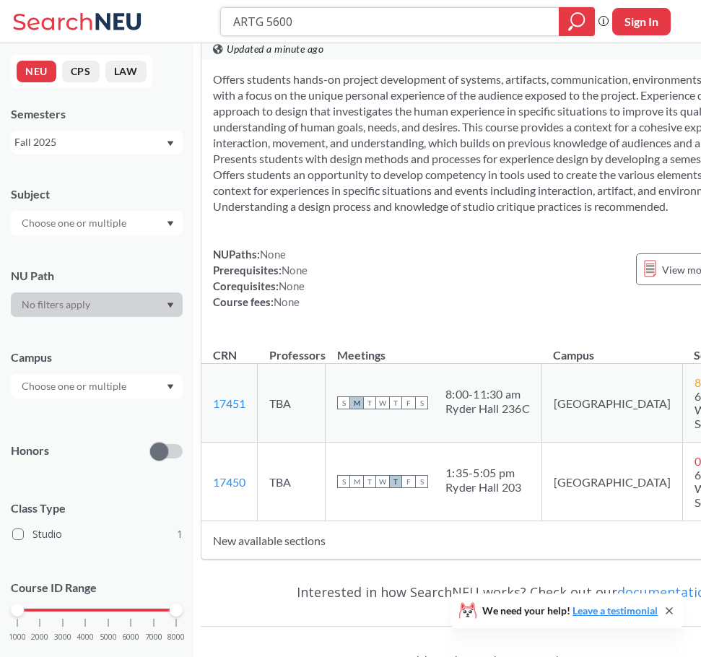
scroll to position [72, 0]
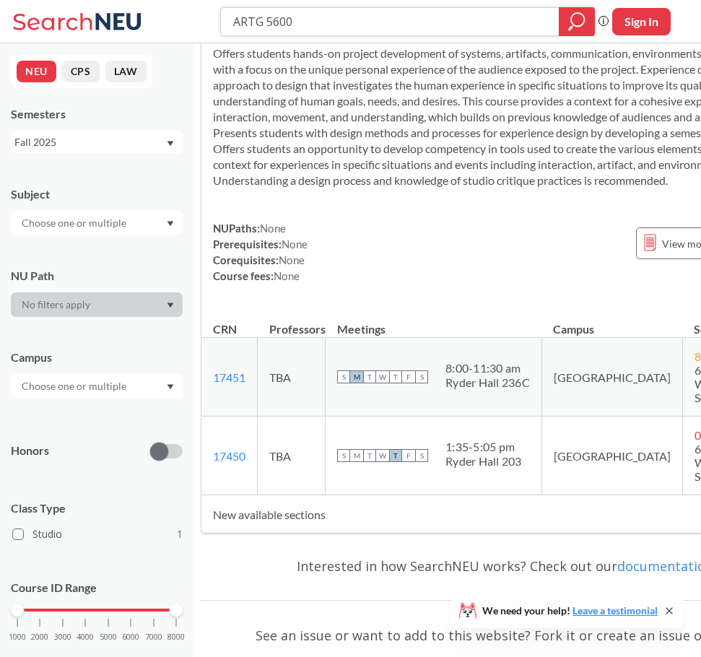
drag, startPoint x: 302, startPoint y: 25, endPoint x: 236, endPoint y: 22, distance: 65.7
click at [201, 22] on div "ARTG 5600 Phrase search guarantees the exact search appears in the results. Ex.…" at bounding box center [350, 21] width 701 height 43
paste input "IE 7945"
type input "IE 7945"
click at [584, 23] on icon "magnifying glass" at bounding box center [576, 22] width 17 height 20
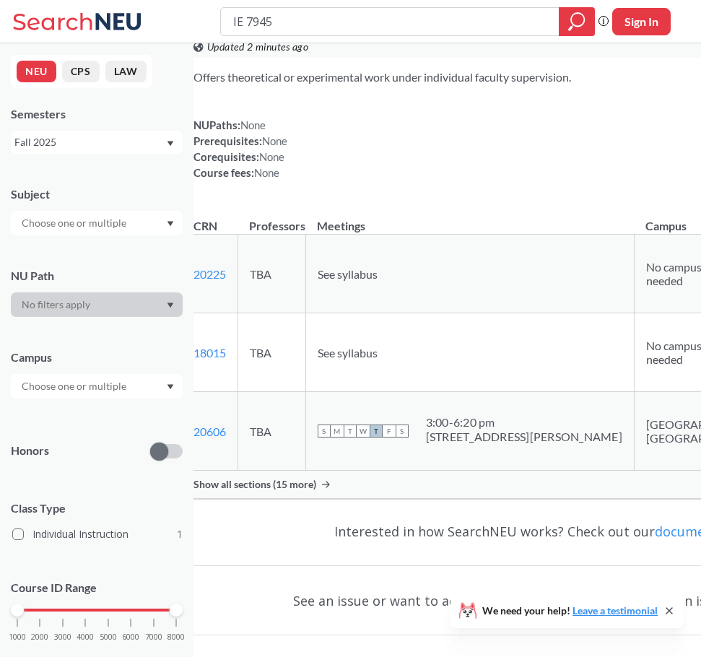
scroll to position [72, 0]
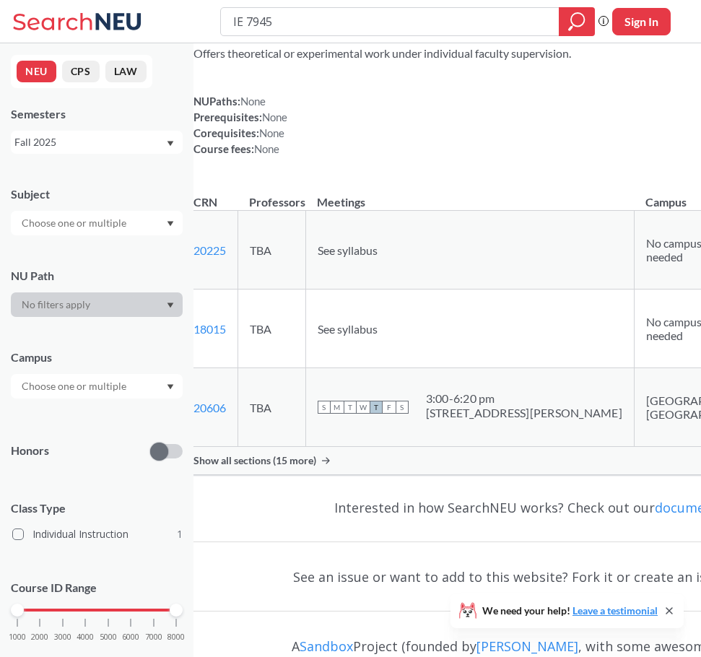
click at [310, 467] on span "Show all sections (15 more)" at bounding box center [254, 460] width 123 height 13
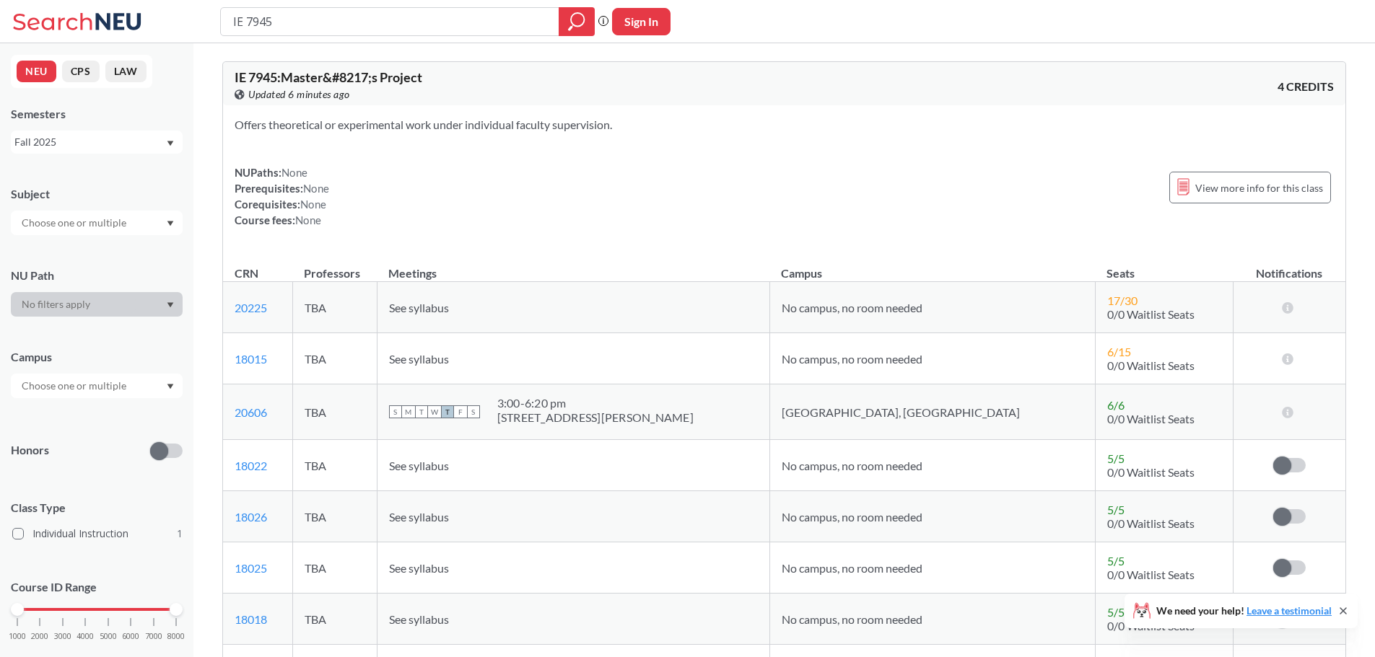
scroll to position [0, 0]
drag, startPoint x: 287, startPoint y: 23, endPoint x: 188, endPoint y: 13, distance: 99.4
click at [188, 13] on div "IE 7945 Phrase search guarantees the exact search appears in the results. Ex. I…" at bounding box center [687, 21] width 1375 height 43
